Goal: Information Seeking & Learning: Learn about a topic

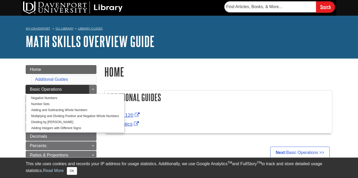
click at [53, 88] on span "Basic Operations" at bounding box center [46, 89] width 32 height 4
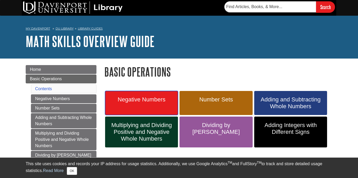
click at [134, 99] on span "Negative Numbers" at bounding box center [141, 99] width 65 height 7
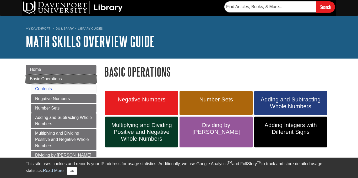
click at [48, 79] on span "Basic Operations" at bounding box center [46, 79] width 32 height 4
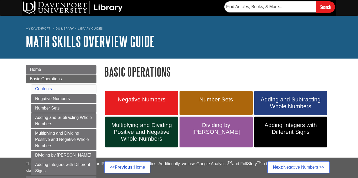
click at [54, 97] on link "Negative Numbers" at bounding box center [63, 99] width 65 height 9
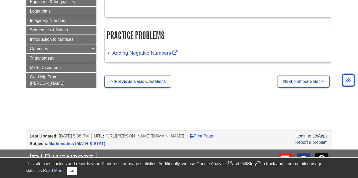
scroll to position [411, 0]
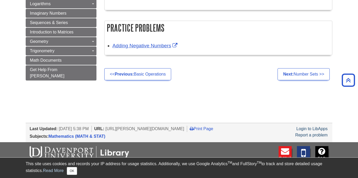
drag, startPoint x: 358, startPoint y: 13, endPoint x: 358, endPoint y: 127, distance: 113.9
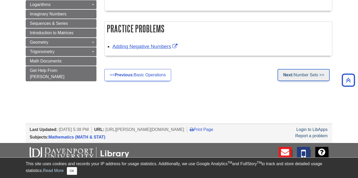
click at [300, 74] on link "Next: Number Sets >>" at bounding box center [303, 75] width 52 height 12
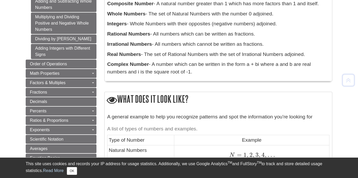
scroll to position [201, 0]
